Goal: Task Accomplishment & Management: Manage account settings

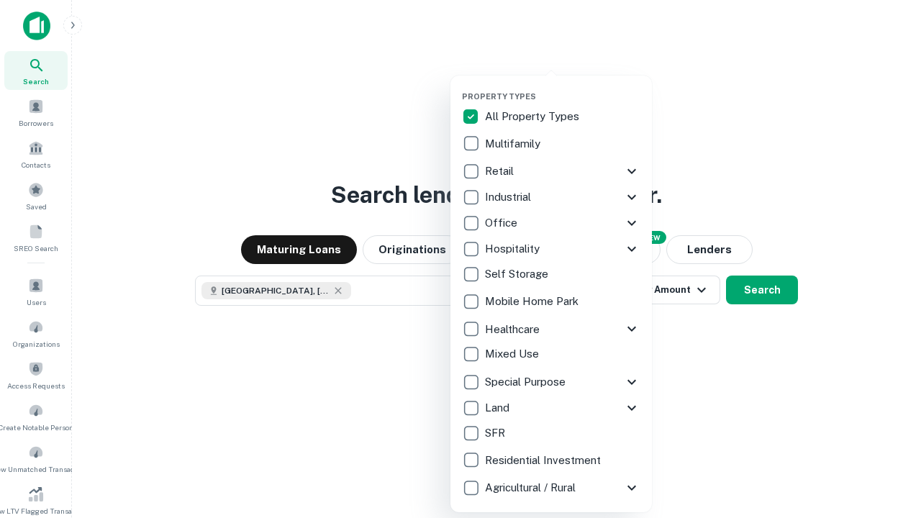
click at [563, 87] on button "button" at bounding box center [562, 87] width 201 height 1
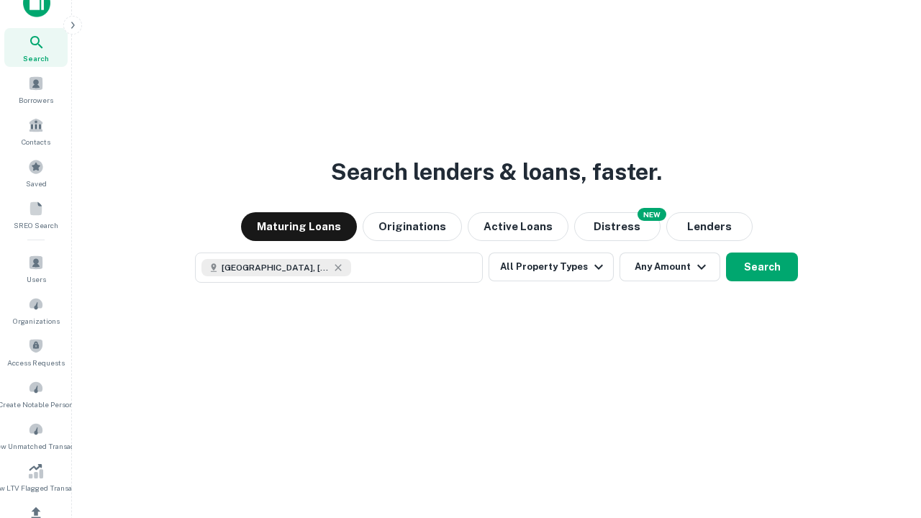
scroll to position [8, 173]
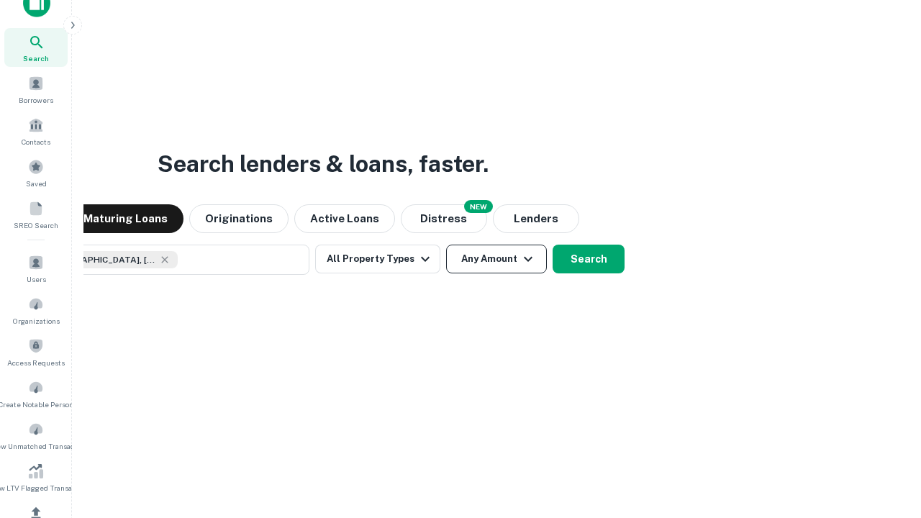
click at [446, 245] on button "Any Amount" at bounding box center [496, 259] width 101 height 29
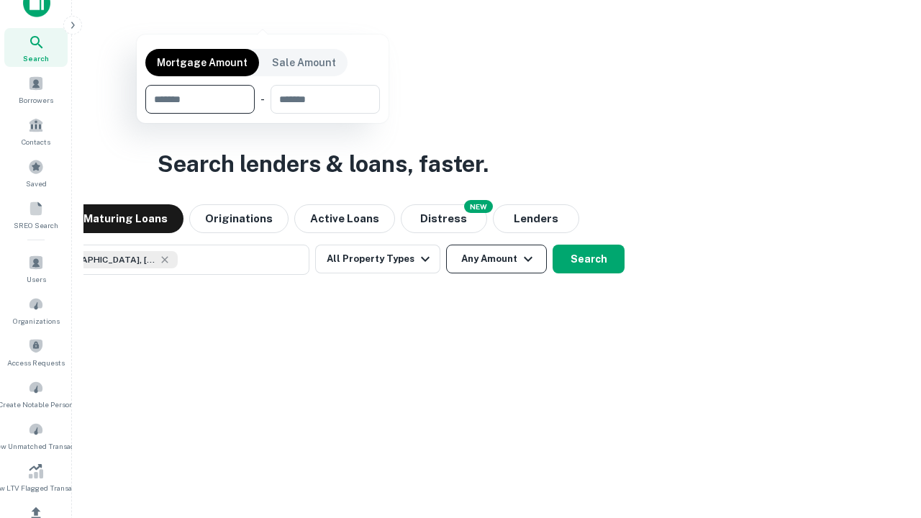
scroll to position [104, 407]
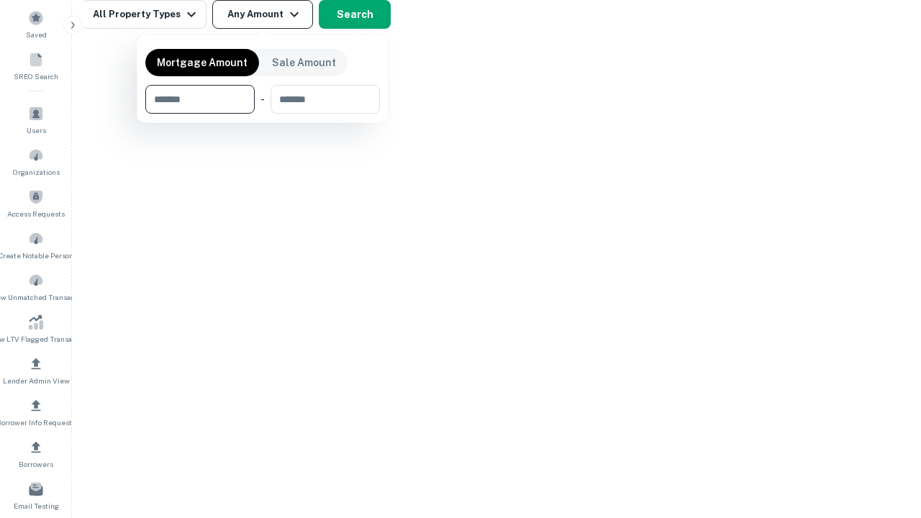
type input "*******"
click at [263, 114] on button "button" at bounding box center [262, 114] width 235 height 1
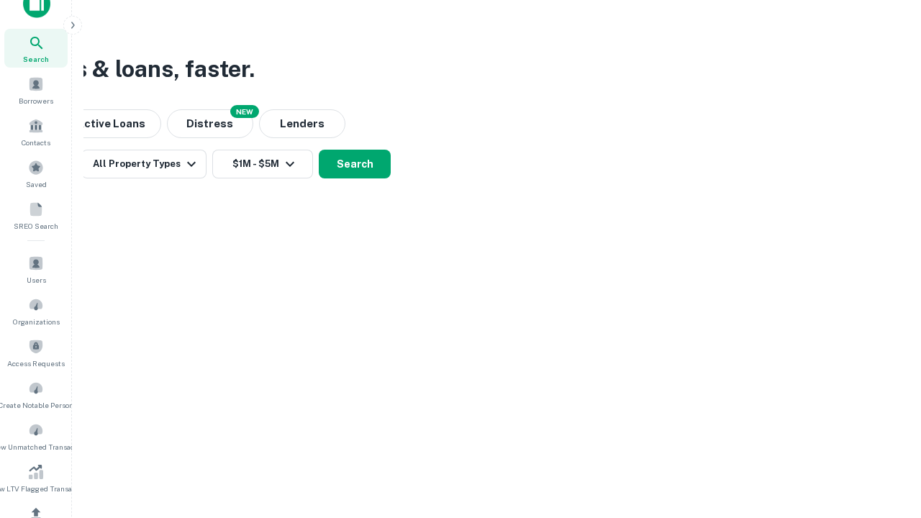
scroll to position [8, 265]
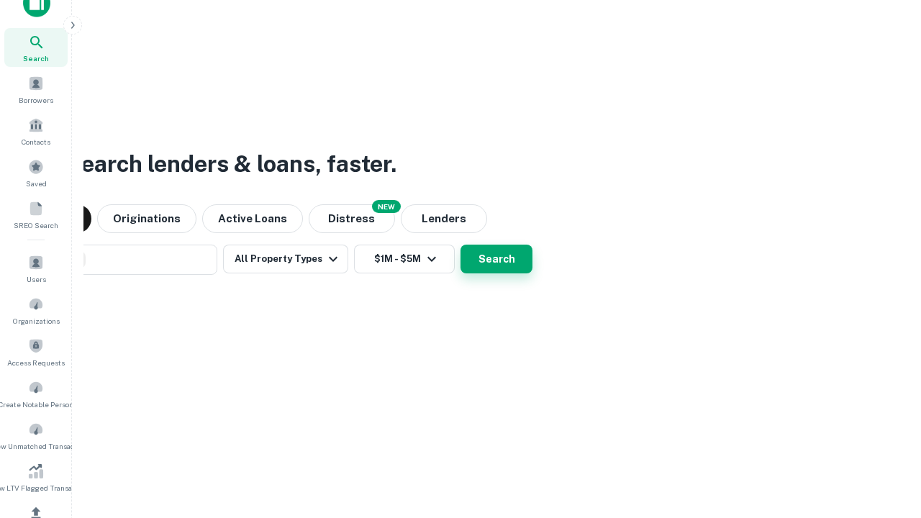
click at [460, 245] on button "Search" at bounding box center [496, 259] width 72 height 29
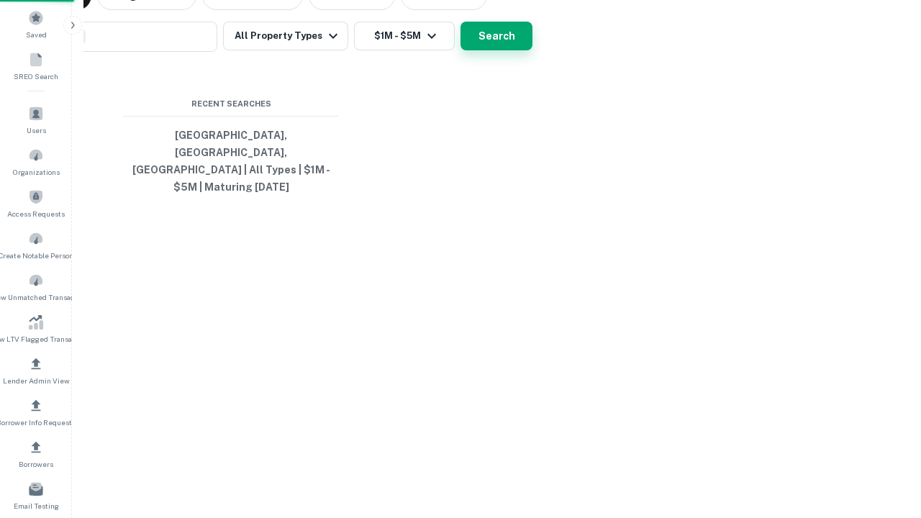
scroll to position [47, 407]
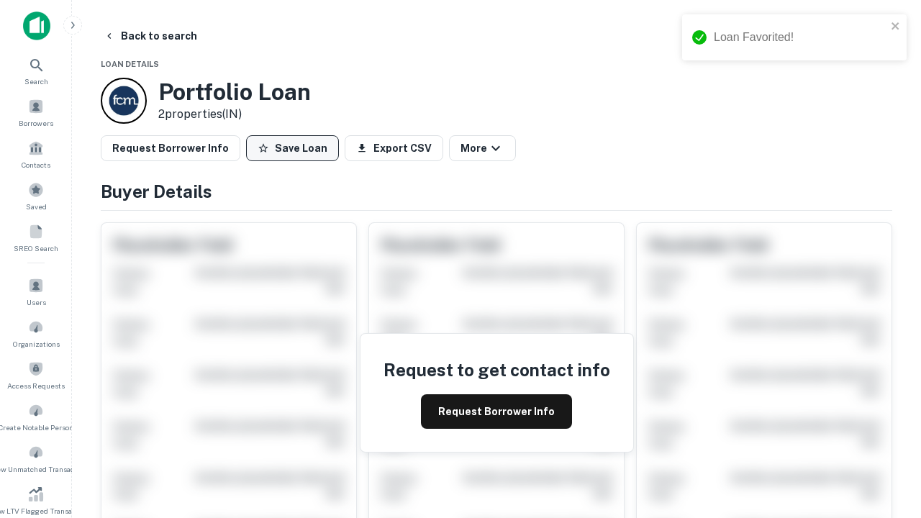
click at [296, 148] on button "Save Loan" at bounding box center [292, 148] width 93 height 26
